Goal: Task Accomplishment & Management: Use online tool/utility

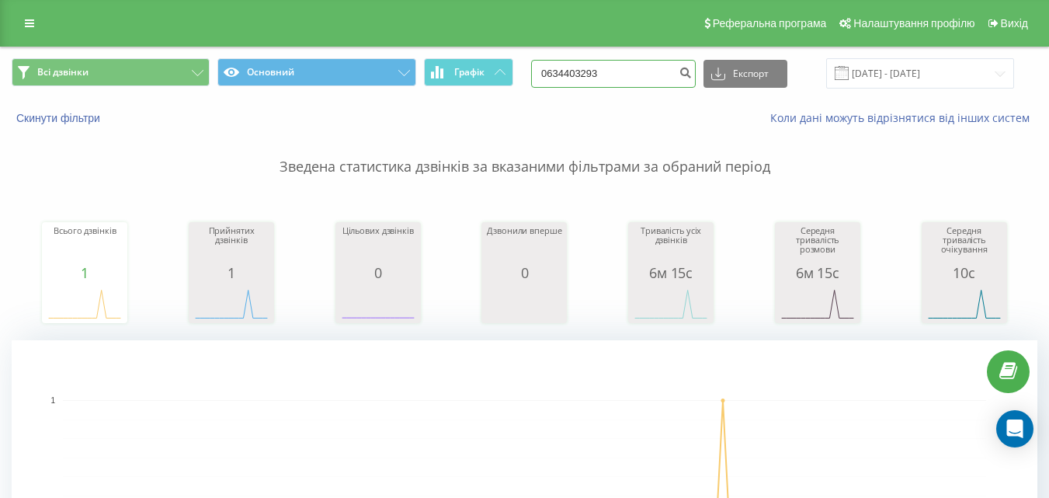
drag, startPoint x: 628, startPoint y: 63, endPoint x: 541, endPoint y: 61, distance: 87.0
click at [542, 61] on div "Всі дзвінки Основний Графік 0634403293 Експорт .csv .xls .xlsx 22.06.2025 - 22.…" at bounding box center [525, 73] width 1026 height 30
paste input "+380674674444"
click at [576, 69] on input "+380674674444" at bounding box center [613, 74] width 165 height 28
type input "0674674444"
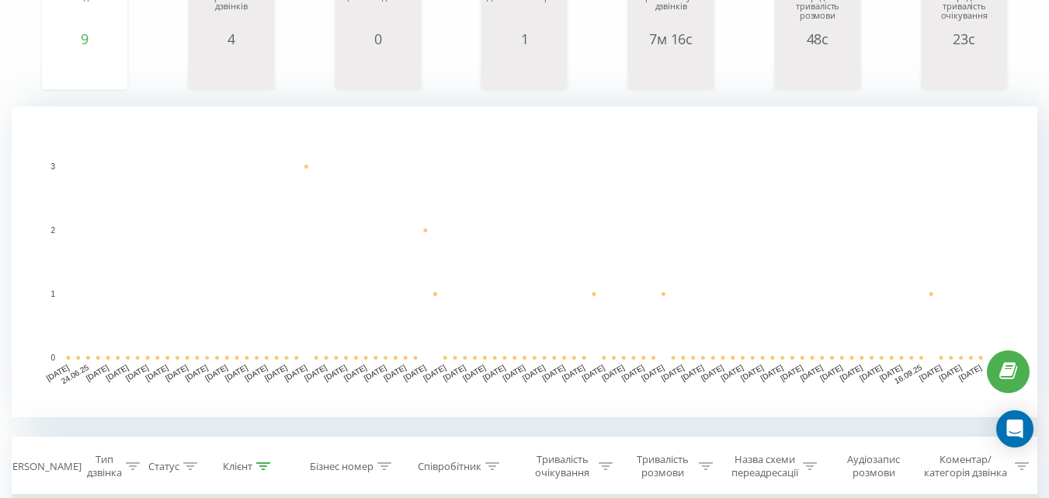
scroll to position [233, 0]
